Goal: Transaction & Acquisition: Purchase product/service

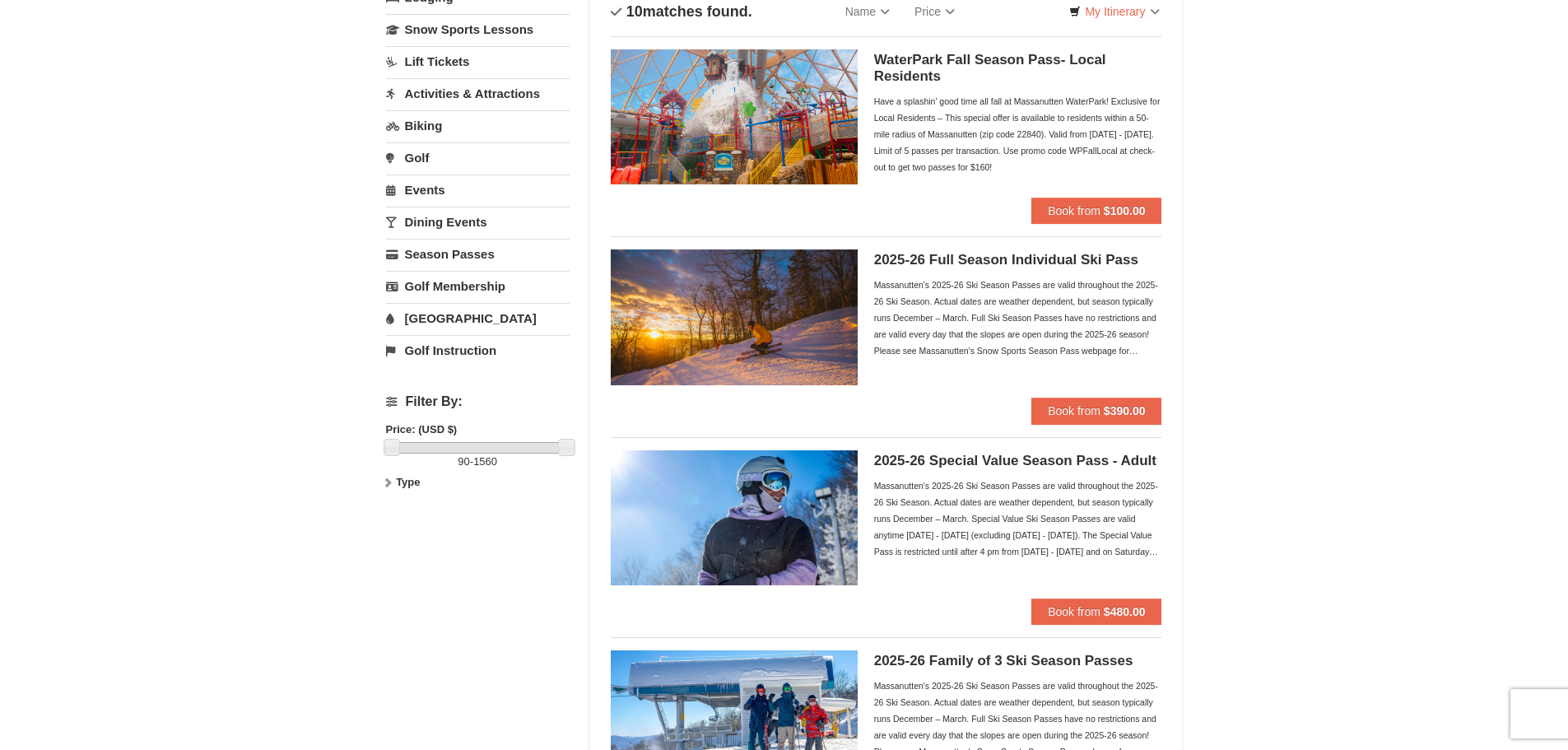
scroll to position [165, 0]
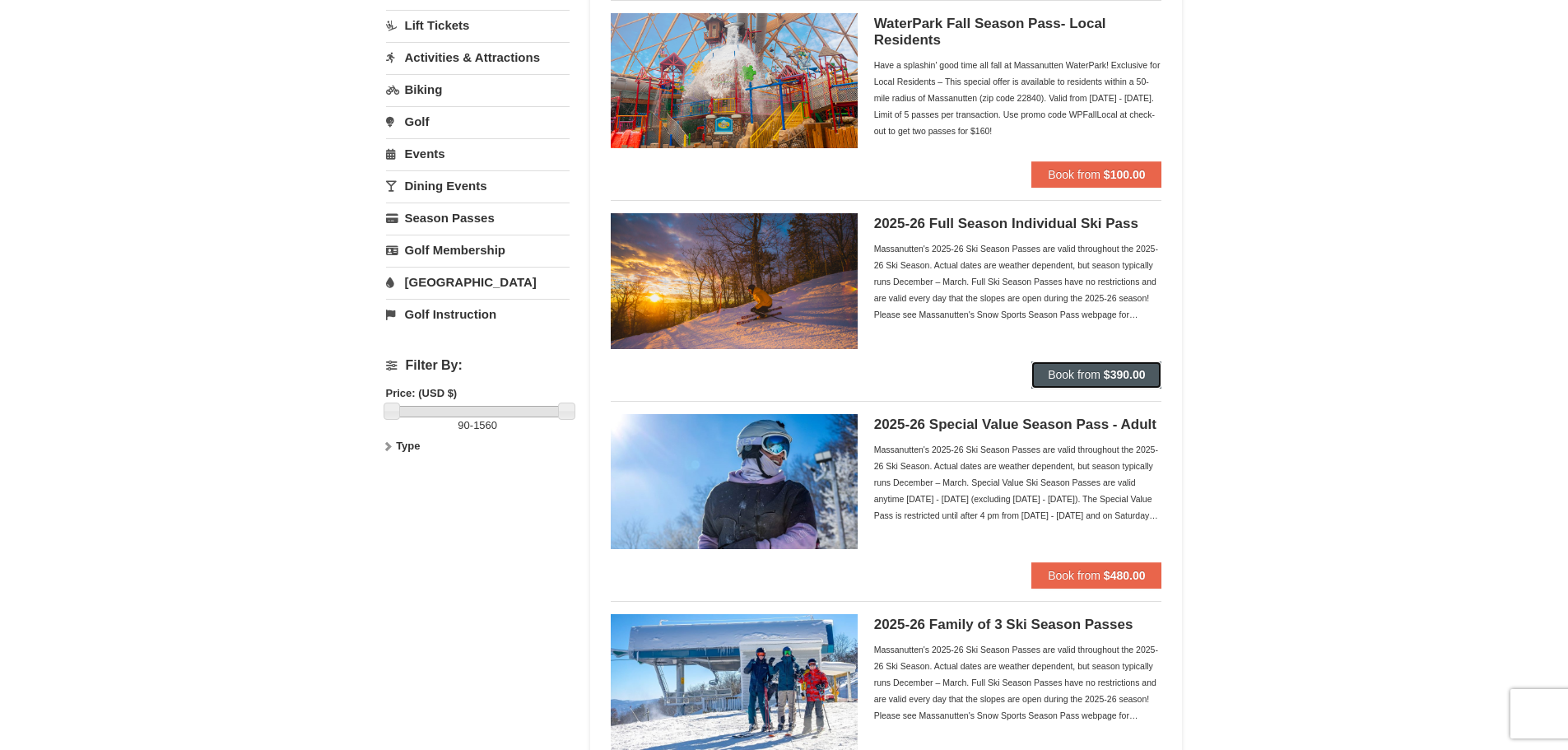
click at [1121, 369] on strong "$390.00" at bounding box center [1124, 375] width 42 height 13
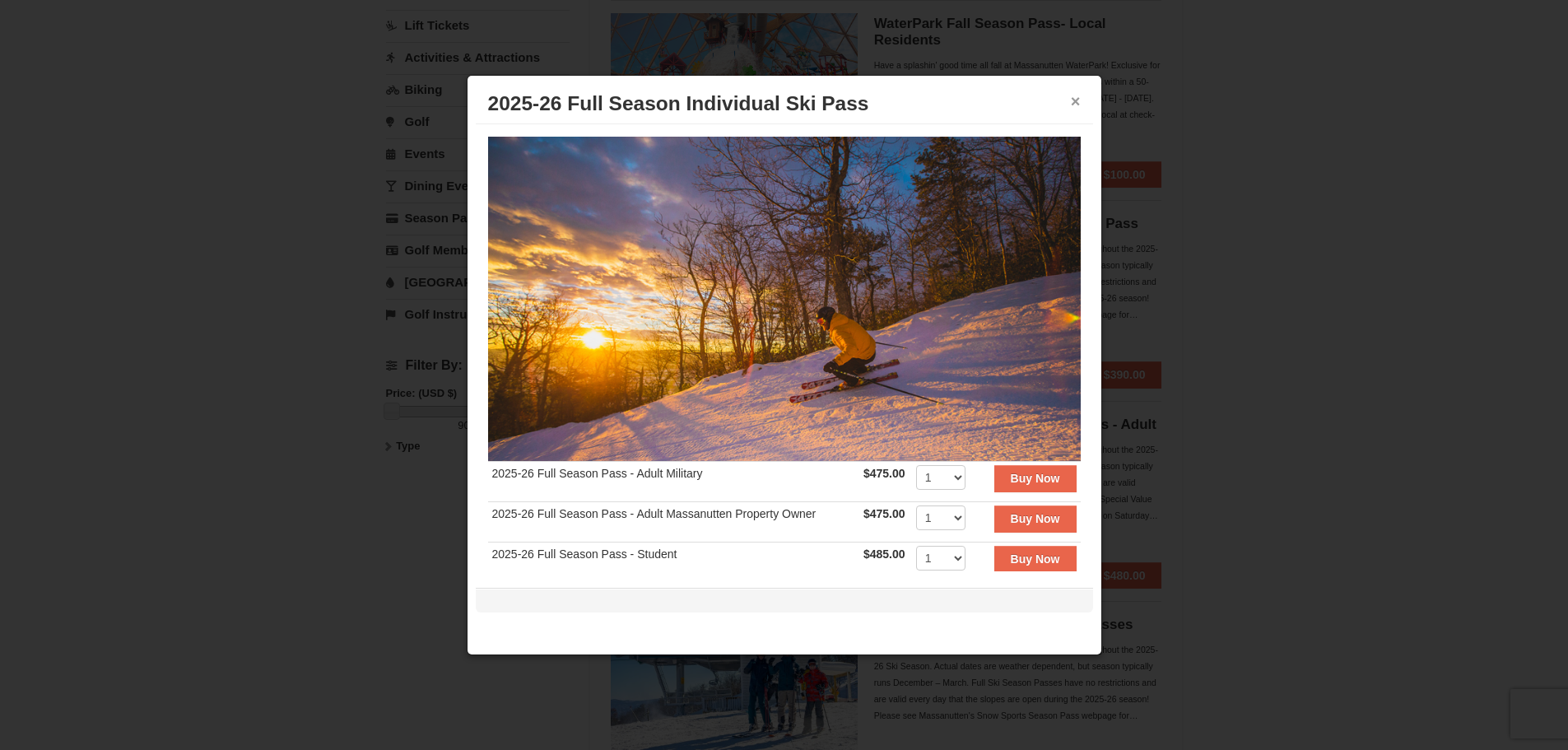
click at [1076, 103] on button "×" at bounding box center [1075, 101] width 10 height 16
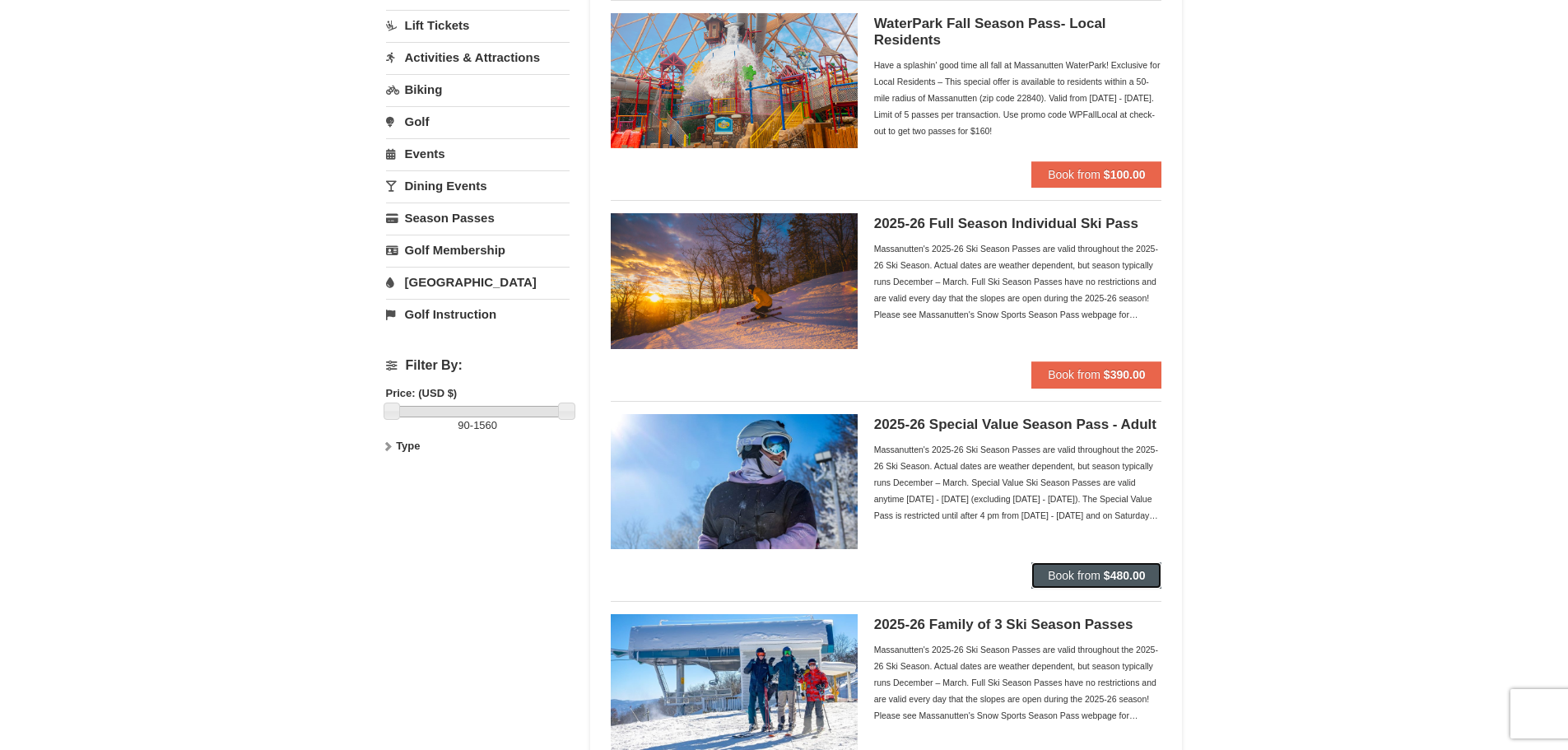
click at [1100, 571] on button "Book from $480.00" at bounding box center [1096, 576] width 130 height 27
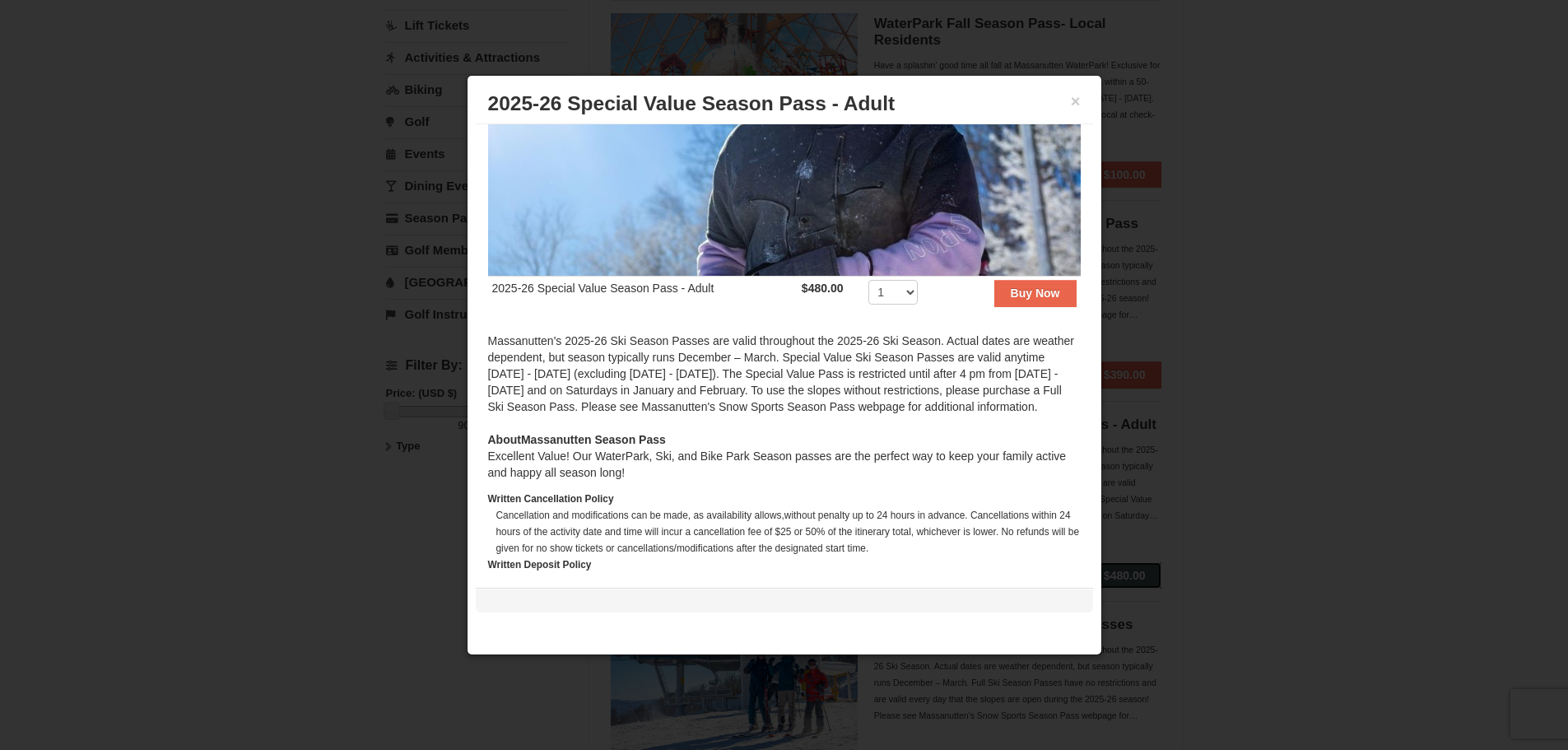
scroll to position [0, 0]
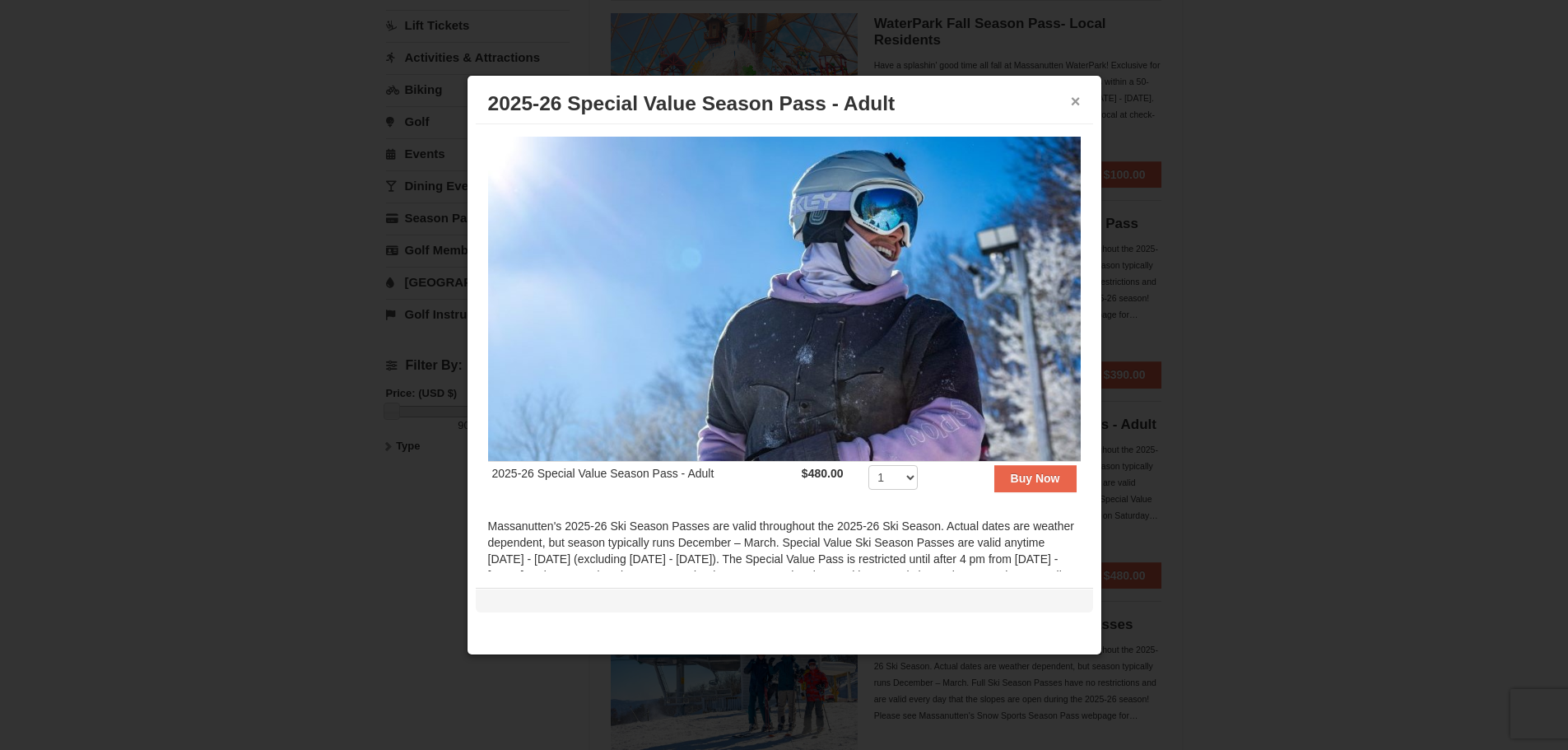
click at [1071, 99] on button "×" at bounding box center [1075, 101] width 10 height 16
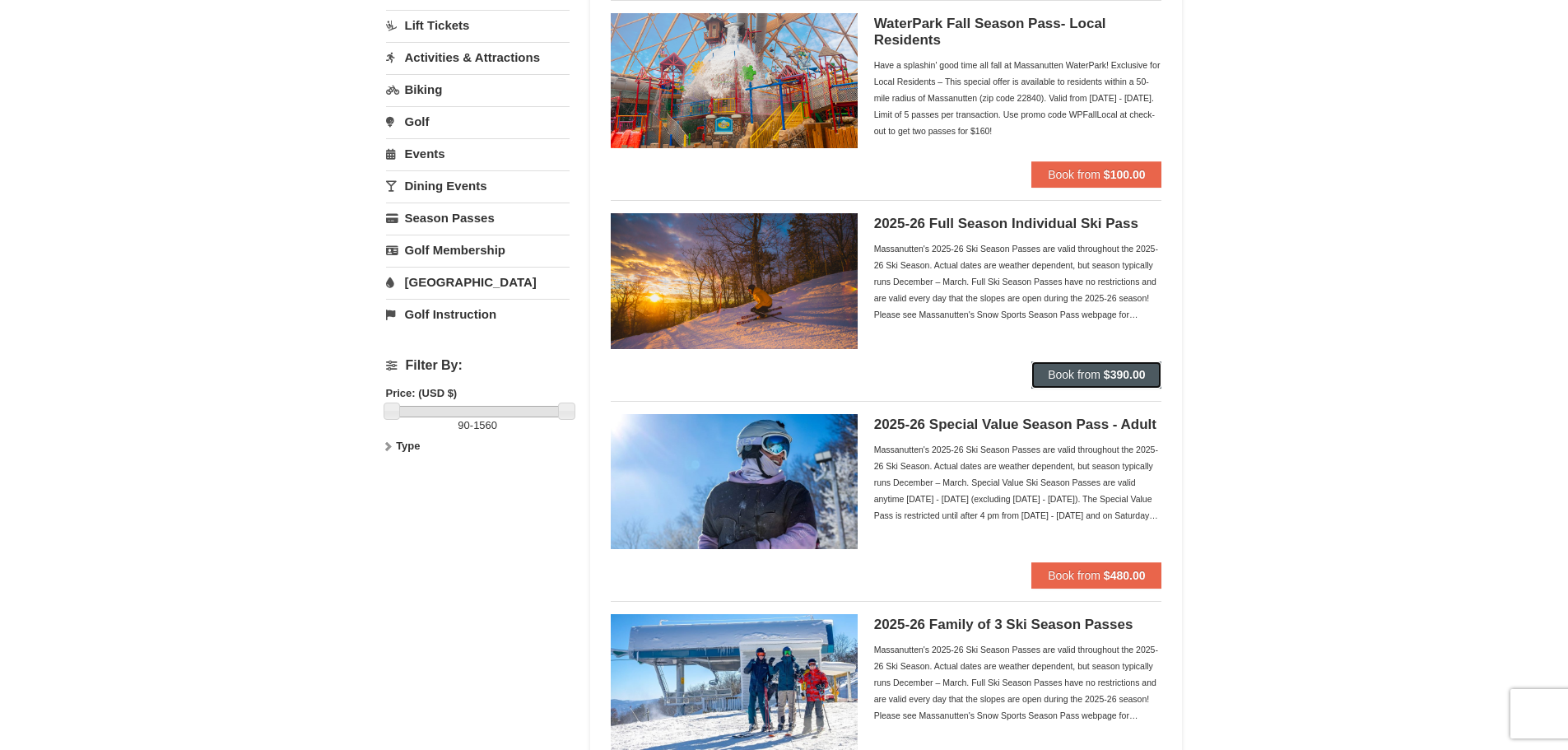
click at [1113, 371] on strong "$390.00" at bounding box center [1124, 375] width 42 height 13
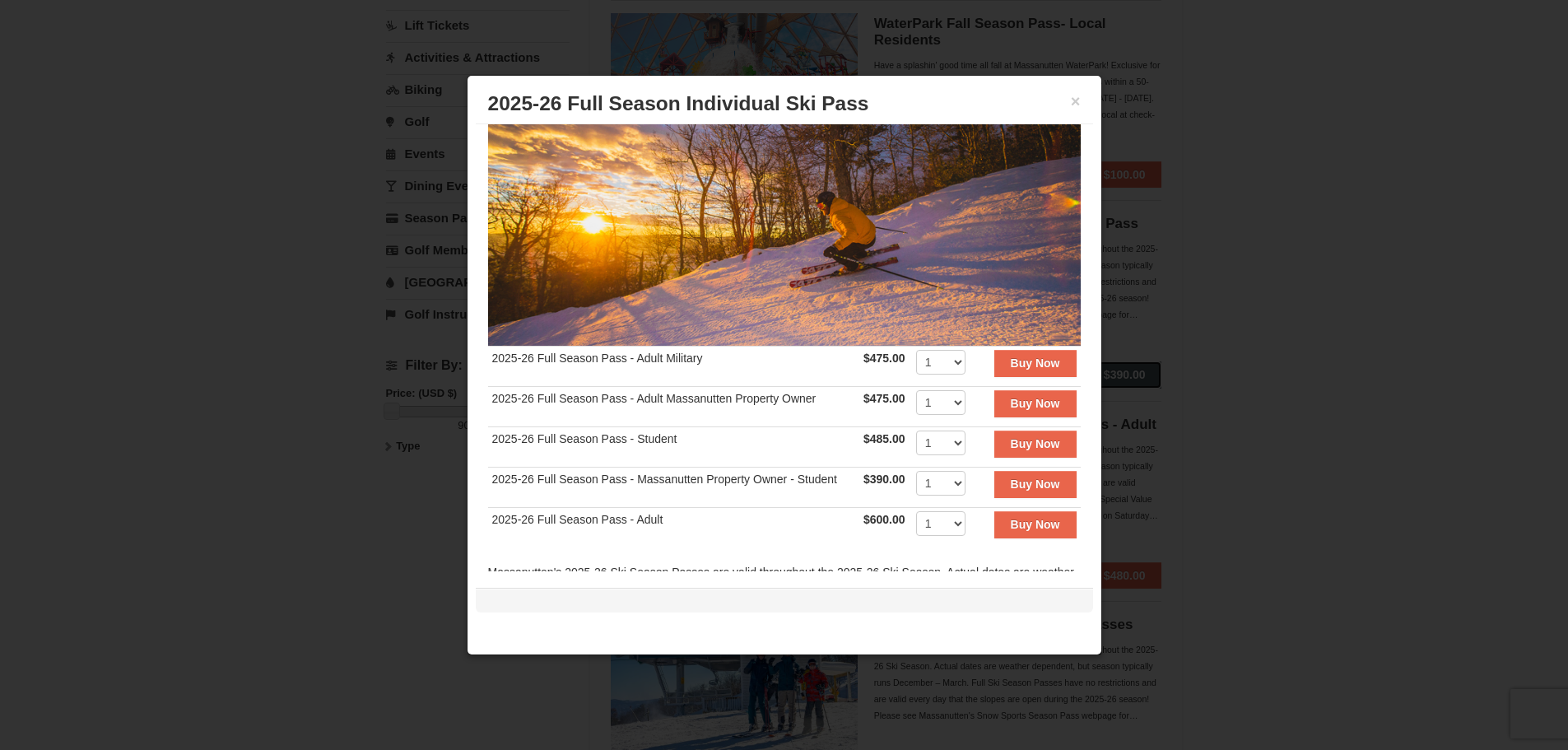
scroll to position [152, 0]
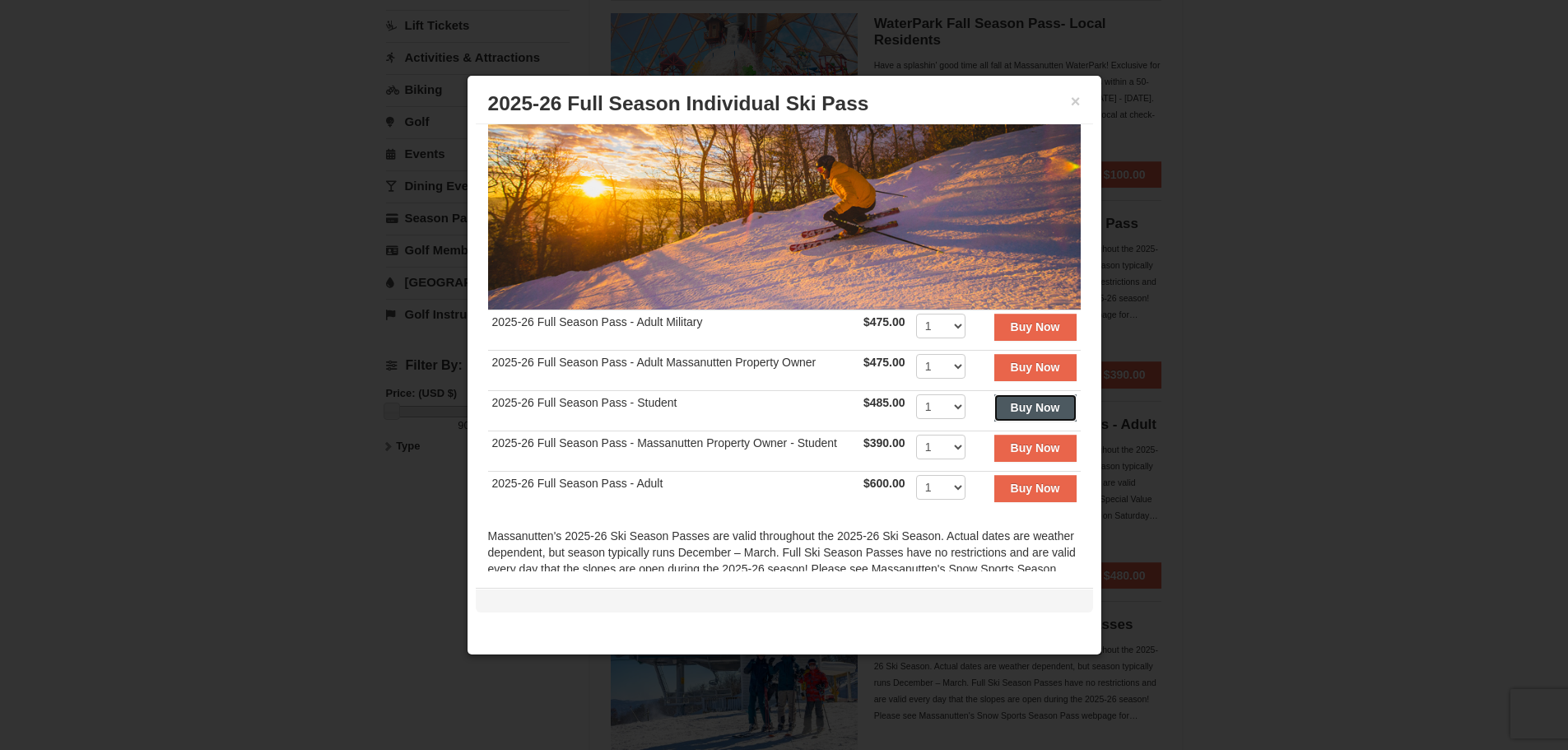
click at [1034, 401] on strong "Buy Now" at bounding box center [1035, 408] width 49 height 13
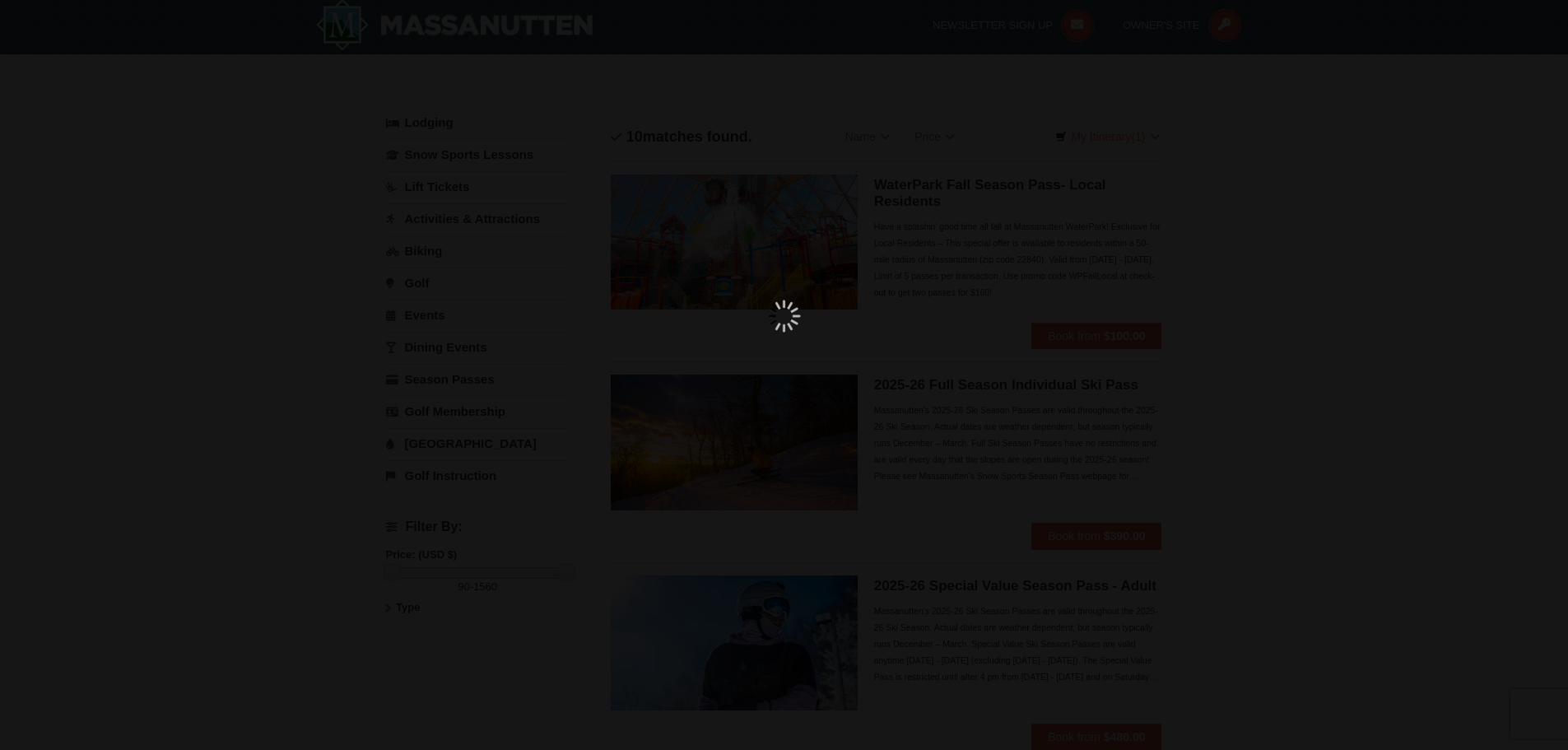
scroll to position [5, 0]
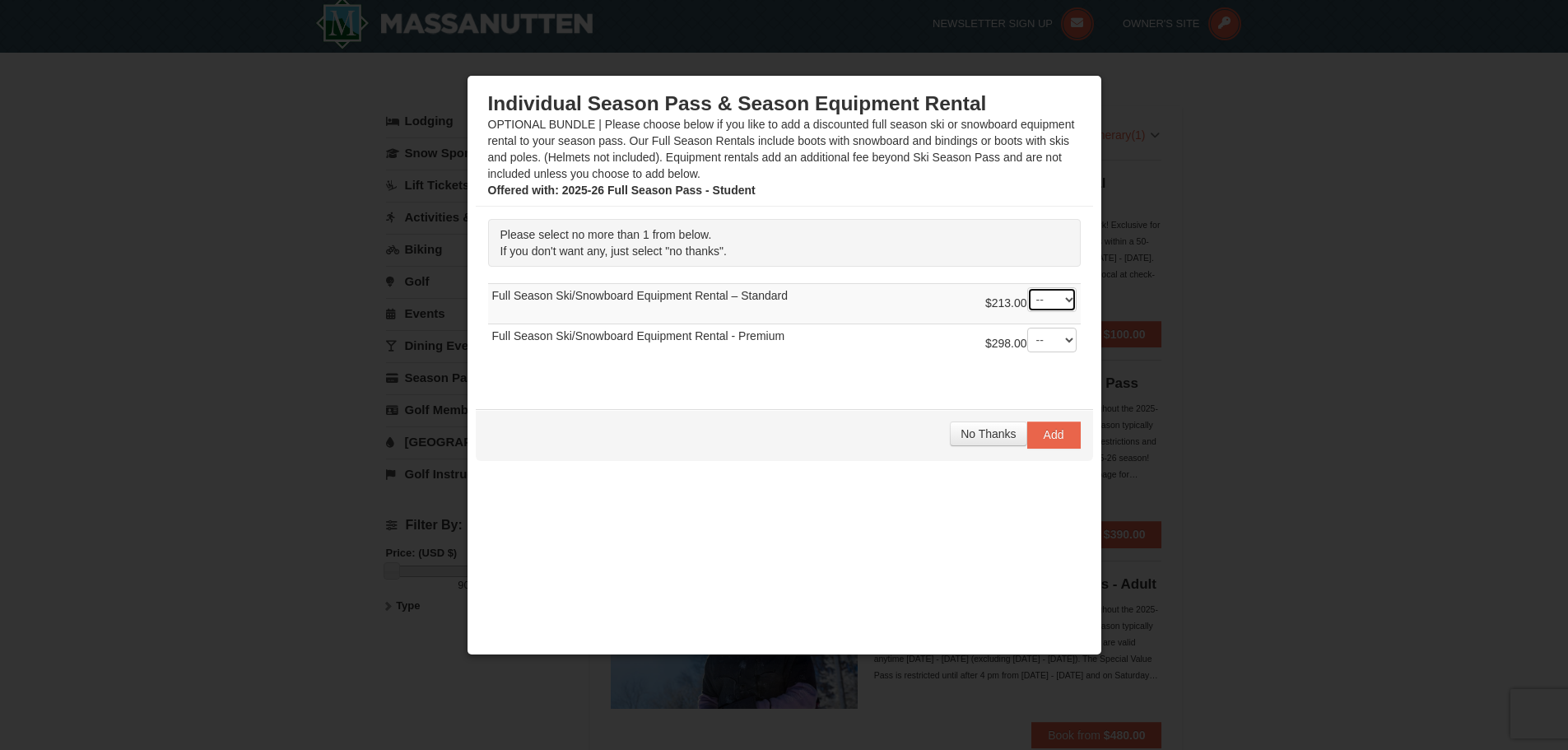
click at [1054, 297] on select "-- 01" at bounding box center [1051, 300] width 49 height 25
click at [953, 352] on td "$298.00 -- 01 Full Season Ski/Snowboard Equipment Rental - Premium" at bounding box center [784, 344] width 593 height 40
click at [984, 433] on span "No Thanks" at bounding box center [988, 433] width 55 height 13
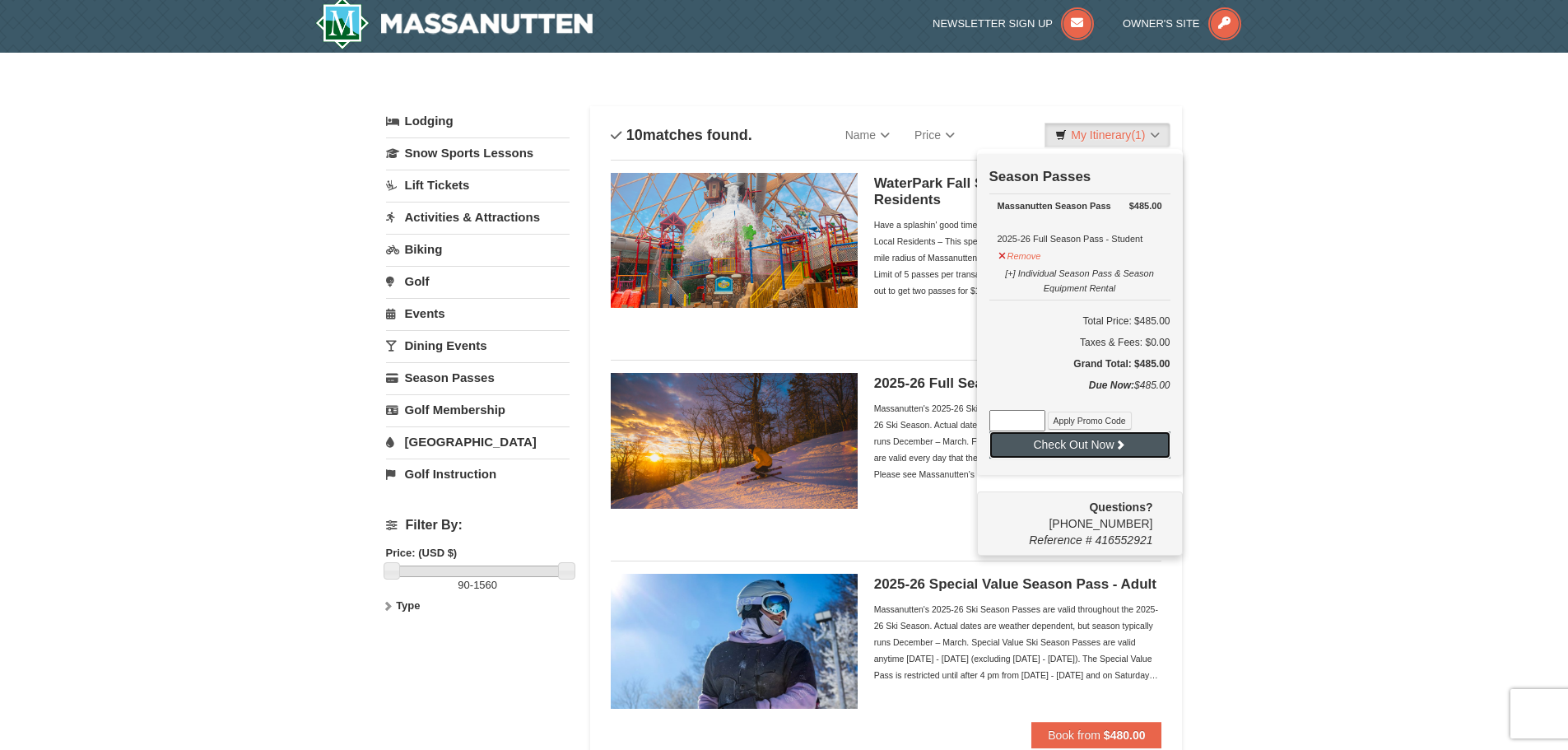
click at [1080, 442] on button "Check Out Now" at bounding box center [1080, 445] width 181 height 27
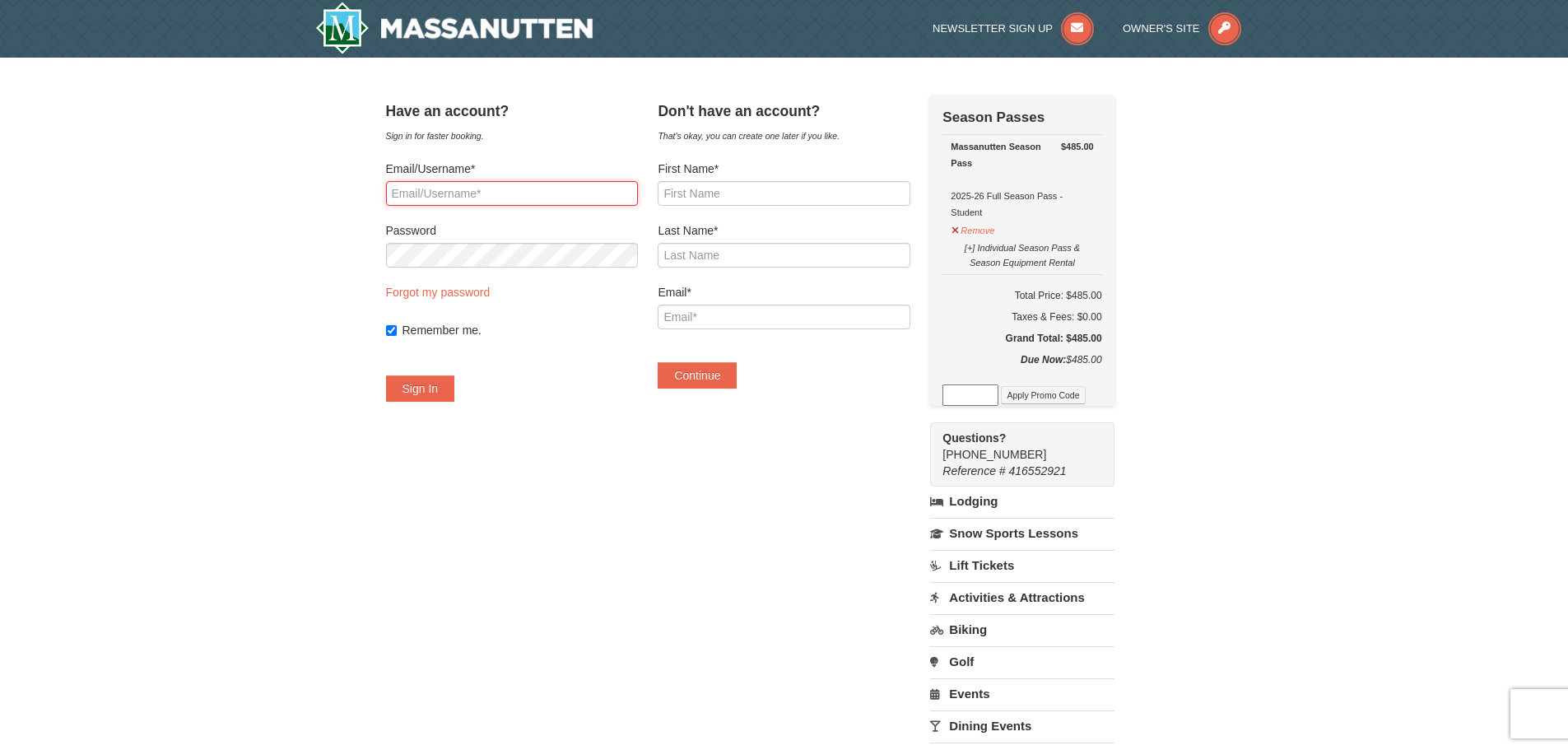
click at [514, 195] on input "Email/Username*" at bounding box center [512, 194] width 251 height 25
